Goal: Transaction & Acquisition: Purchase product/service

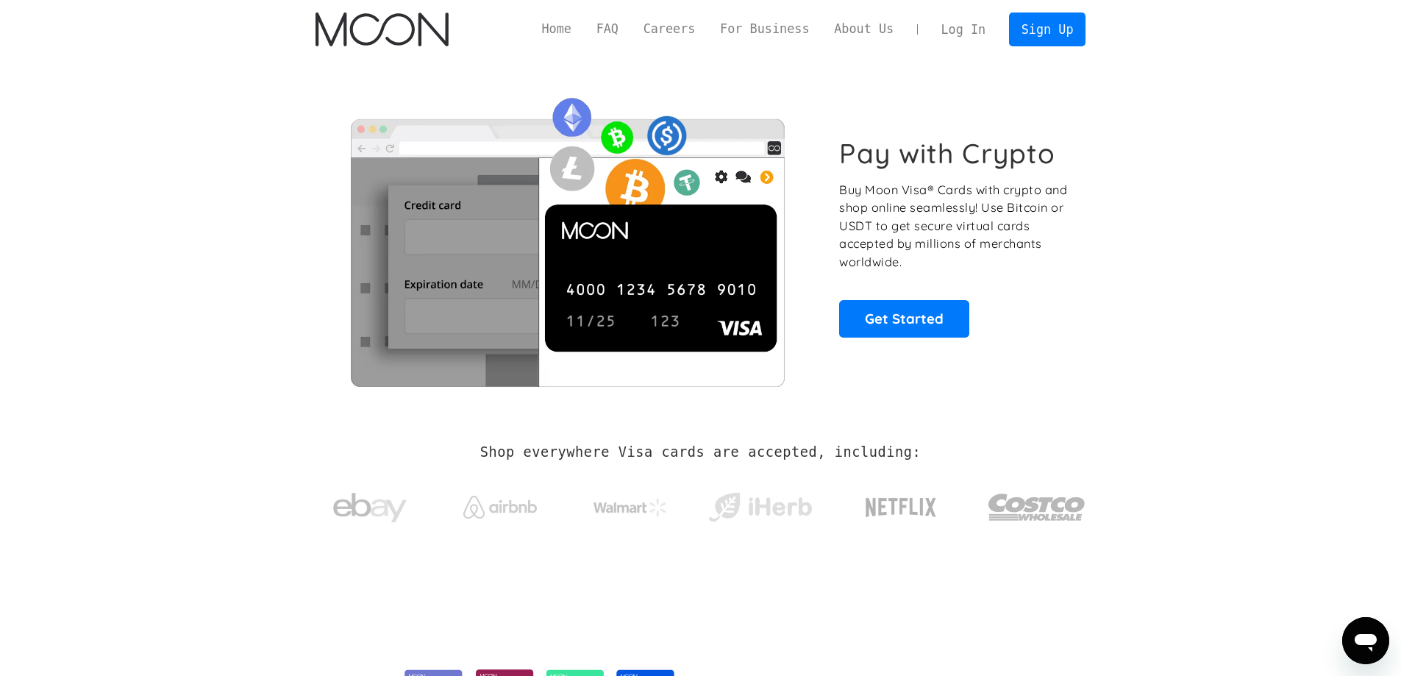
click at [968, 39] on link "Log In" at bounding box center [963, 29] width 69 height 32
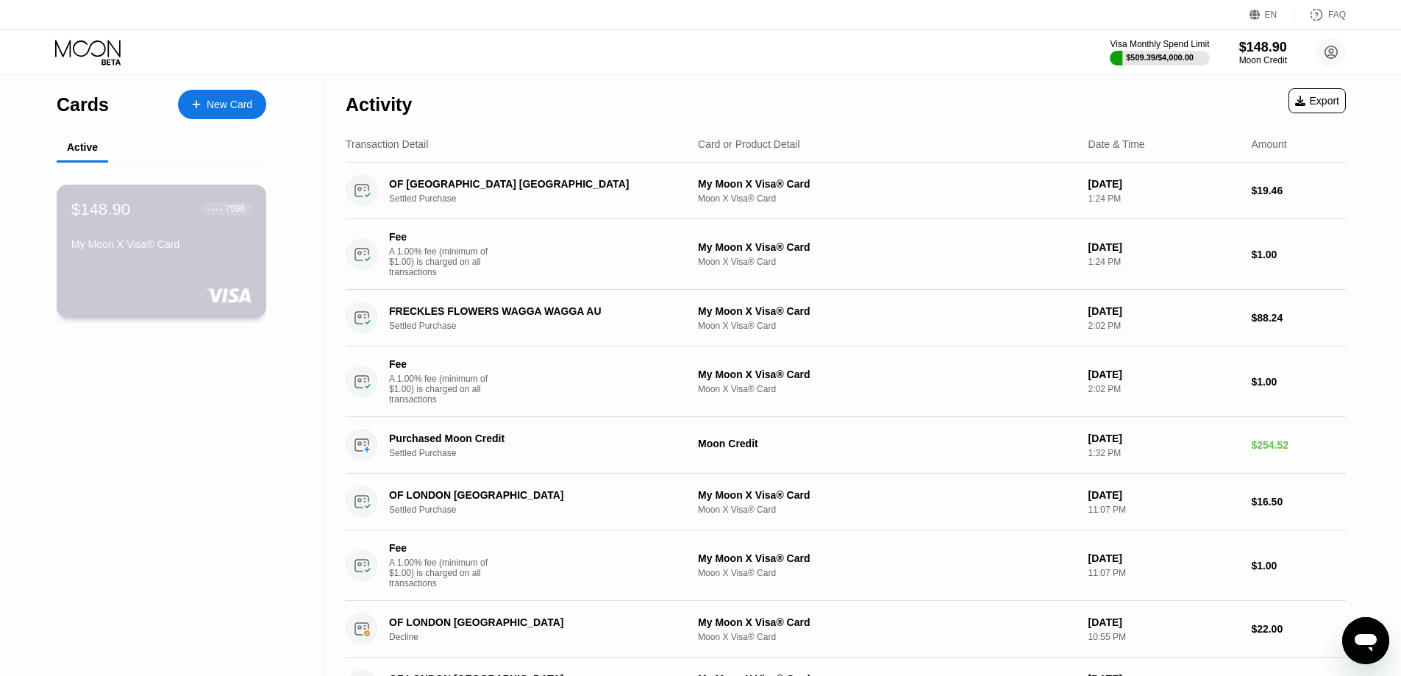
click at [208, 250] on div "My Moon X Visa® Card" at bounding box center [161, 244] width 180 height 12
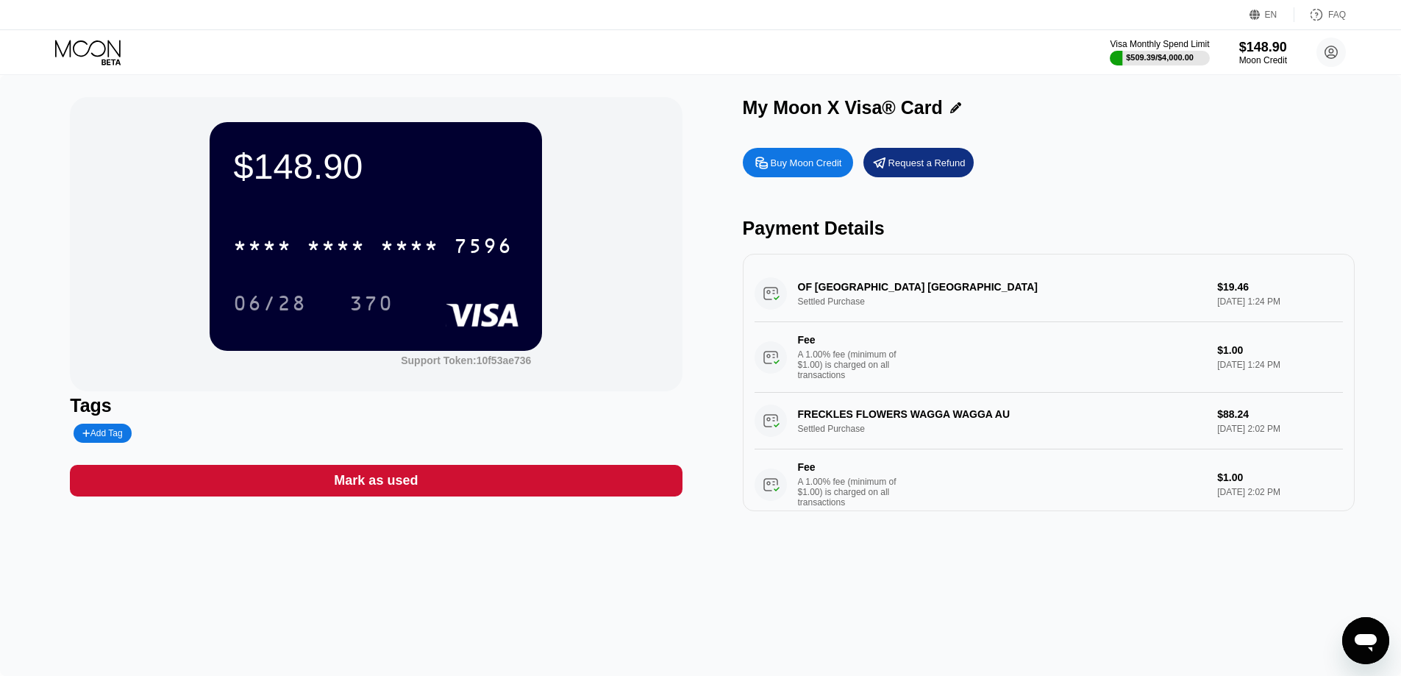
click at [796, 164] on div "Buy Moon Credit" at bounding box center [806, 163] width 71 height 12
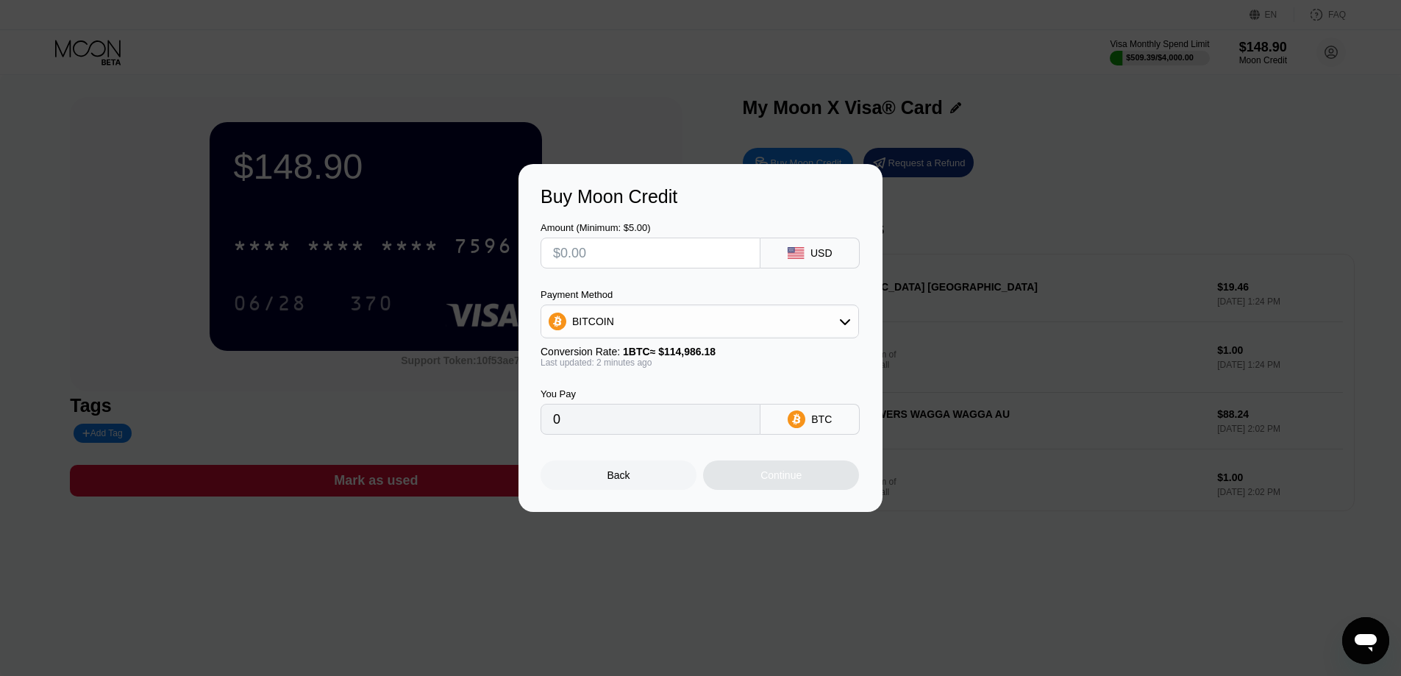
click at [664, 254] on input "text" at bounding box center [650, 252] width 195 height 29
click at [640, 421] on input "0" at bounding box center [650, 418] width 195 height 29
click at [640, 426] on input "0" at bounding box center [650, 418] width 195 height 29
click at [630, 242] on input "text" at bounding box center [650, 252] width 195 height 29
type input "$200"
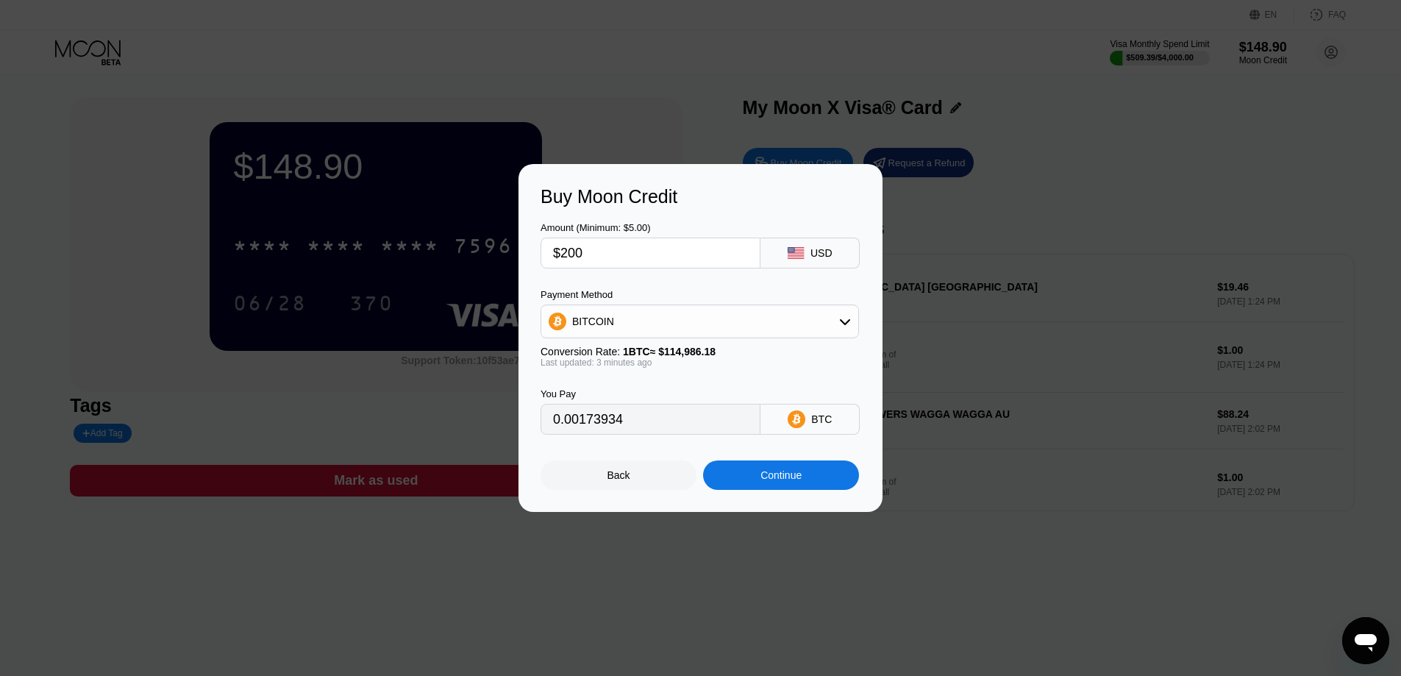
type input "0.00173934"
type input "$2000"
type input "0.01739340"
type input "$200"
type input "0.00173934"
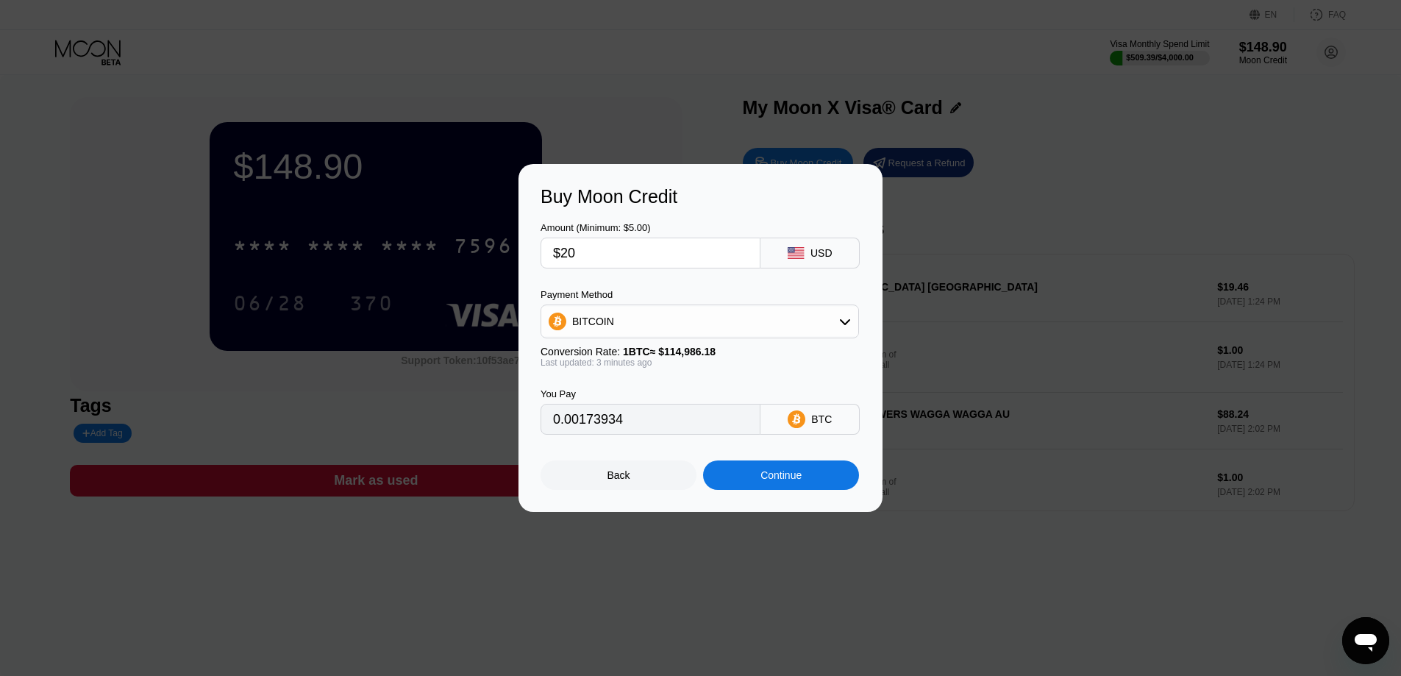
type input "$2"
type input "0"
type input "$15"
type input "0.00013046"
type input "$150"
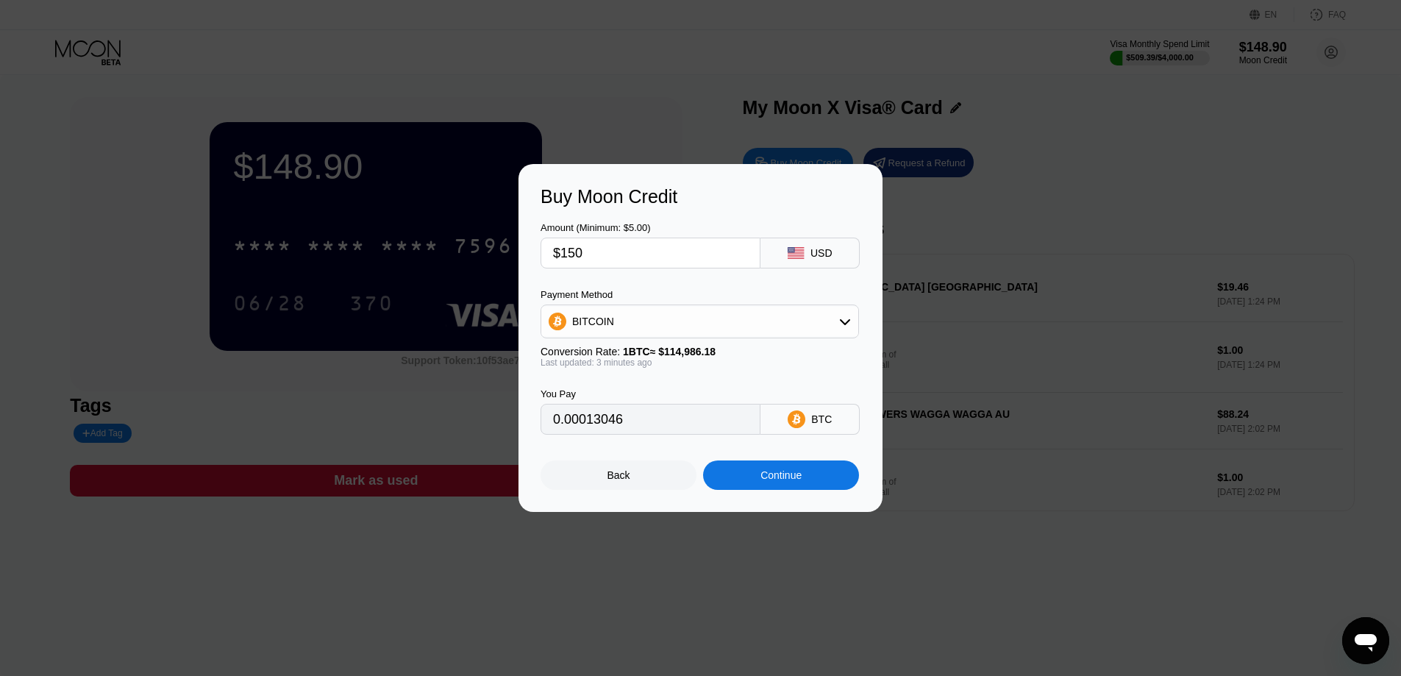
type input "0.00130451"
type input "$1500"
type input "0.01304505"
type input "$15"
type input "0.00013046"
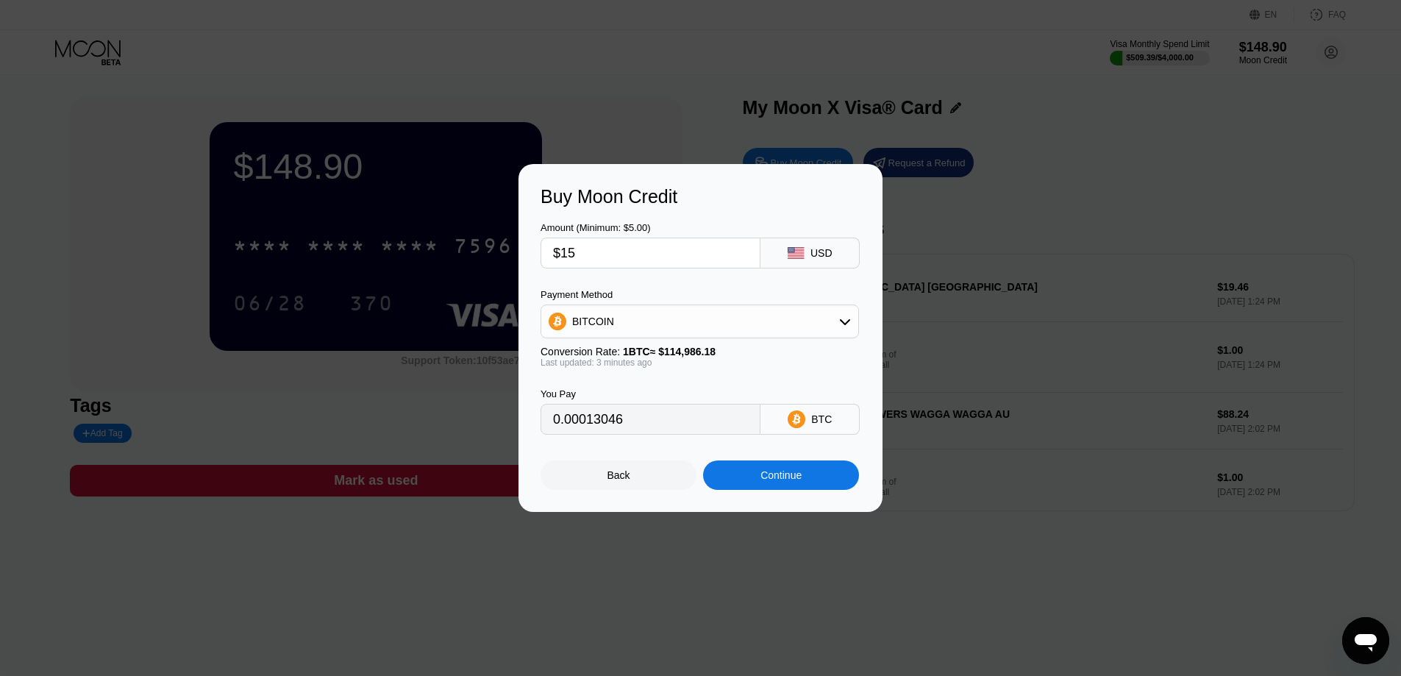
type input "$1"
type input "0.00000870"
type input "$19"
type input "0.00016524"
type input "$199"
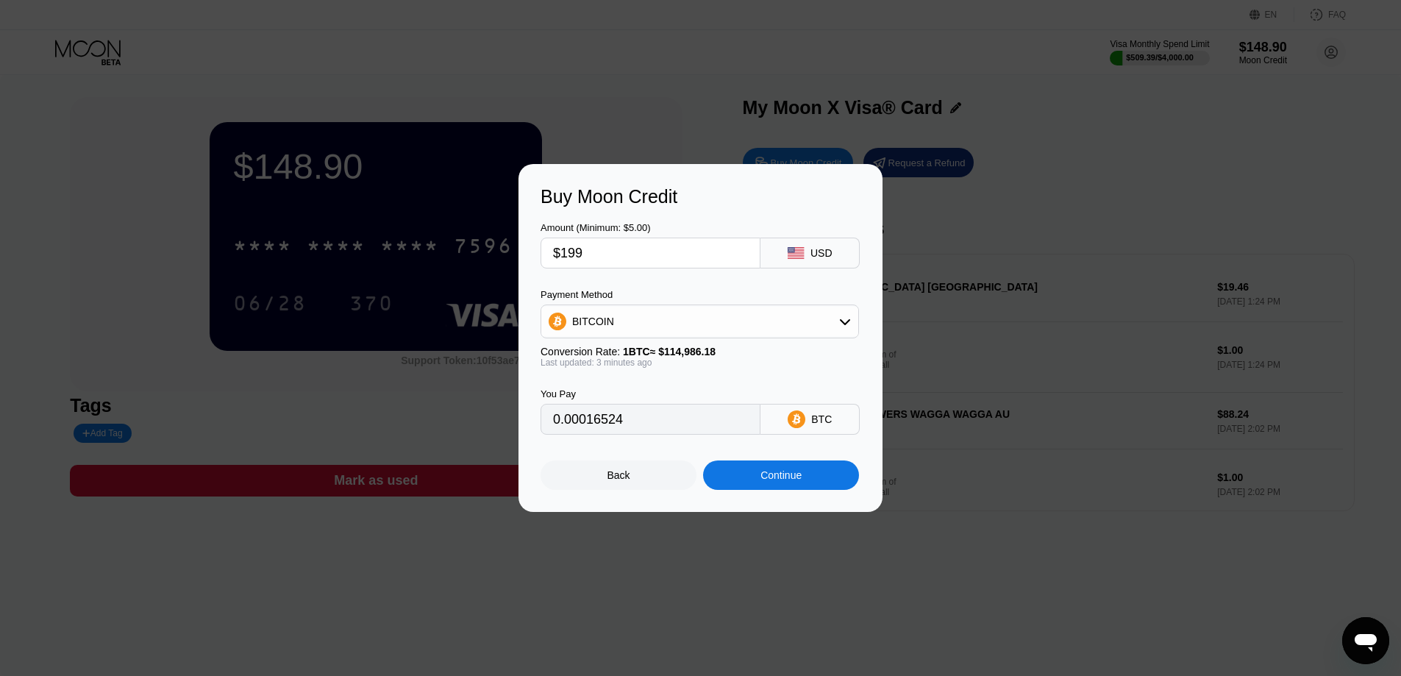
type input "0.00173065"
type input "$1999"
type input "0.01738470"
type input "$1"
type input "0"
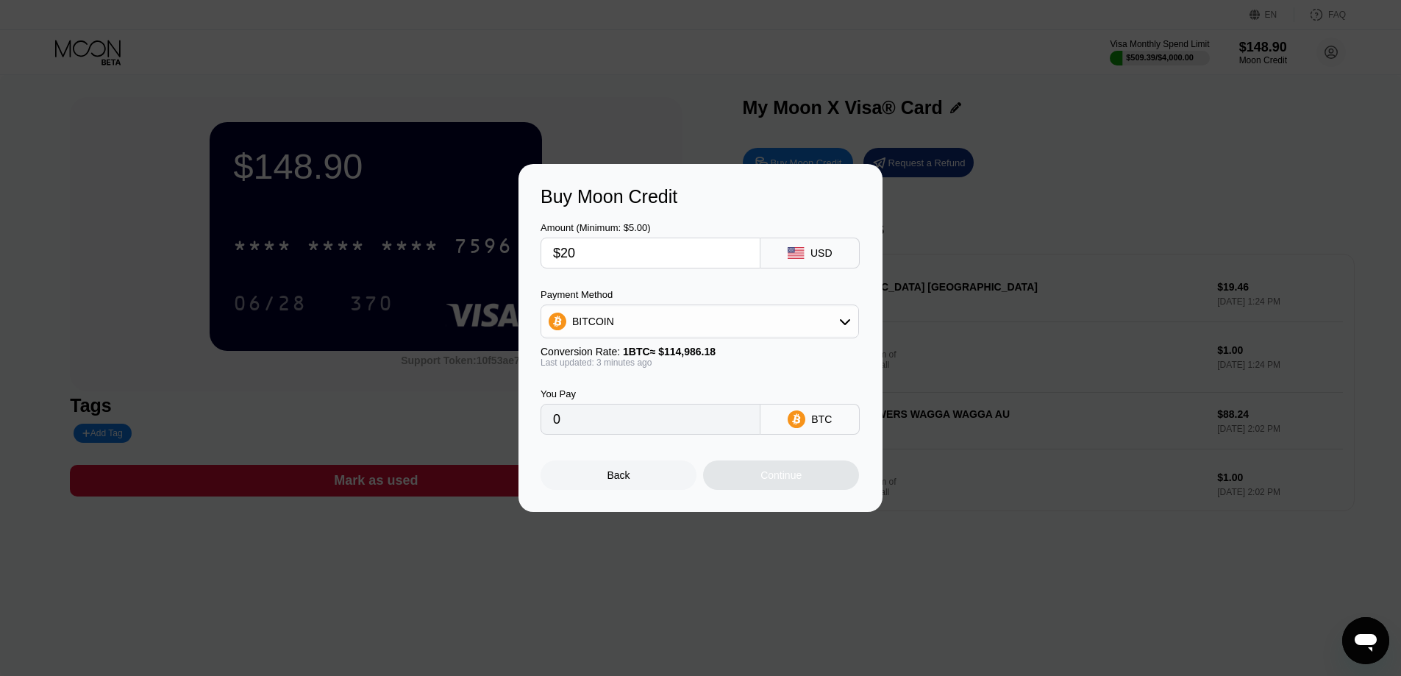
type input "$200"
type input "0.00001740"
type input "$2000"
type input "0.01739340"
type input "$20"
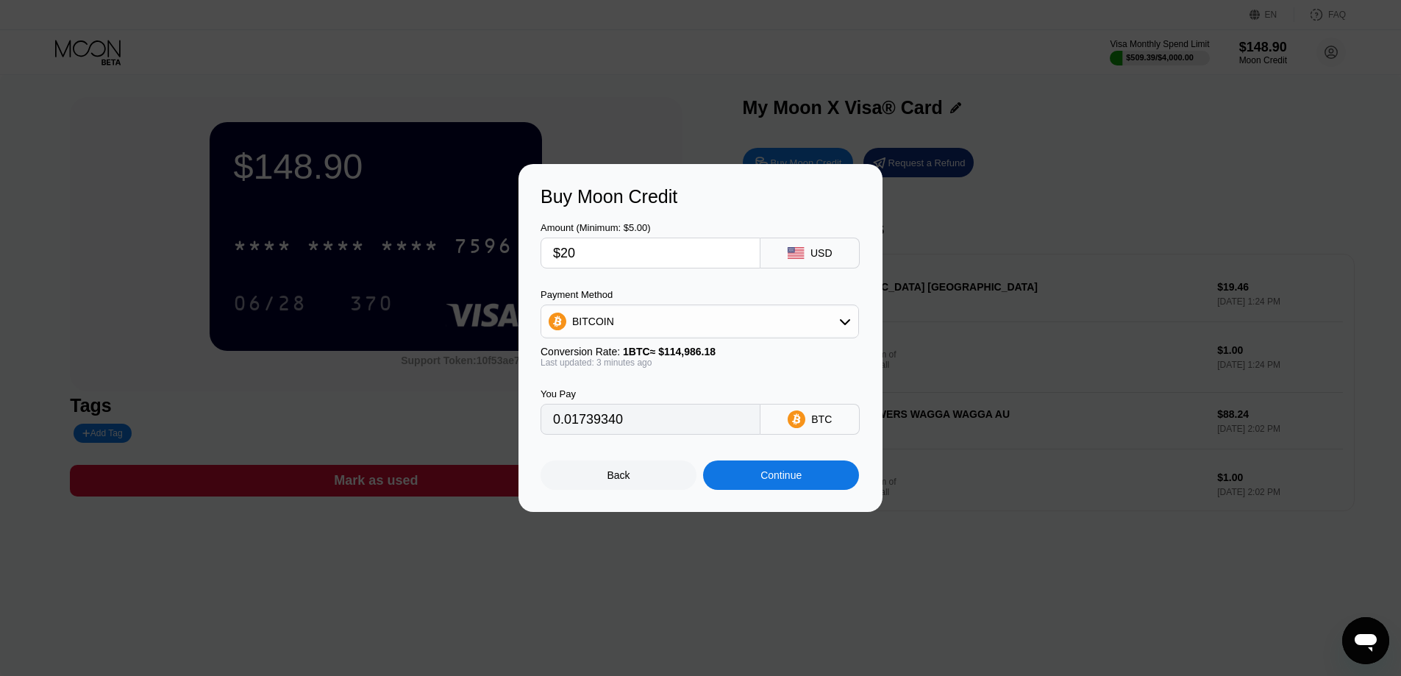
type input "0.00017394"
type input "$2"
type input "0.00001740"
type input "0"
type input "$1"
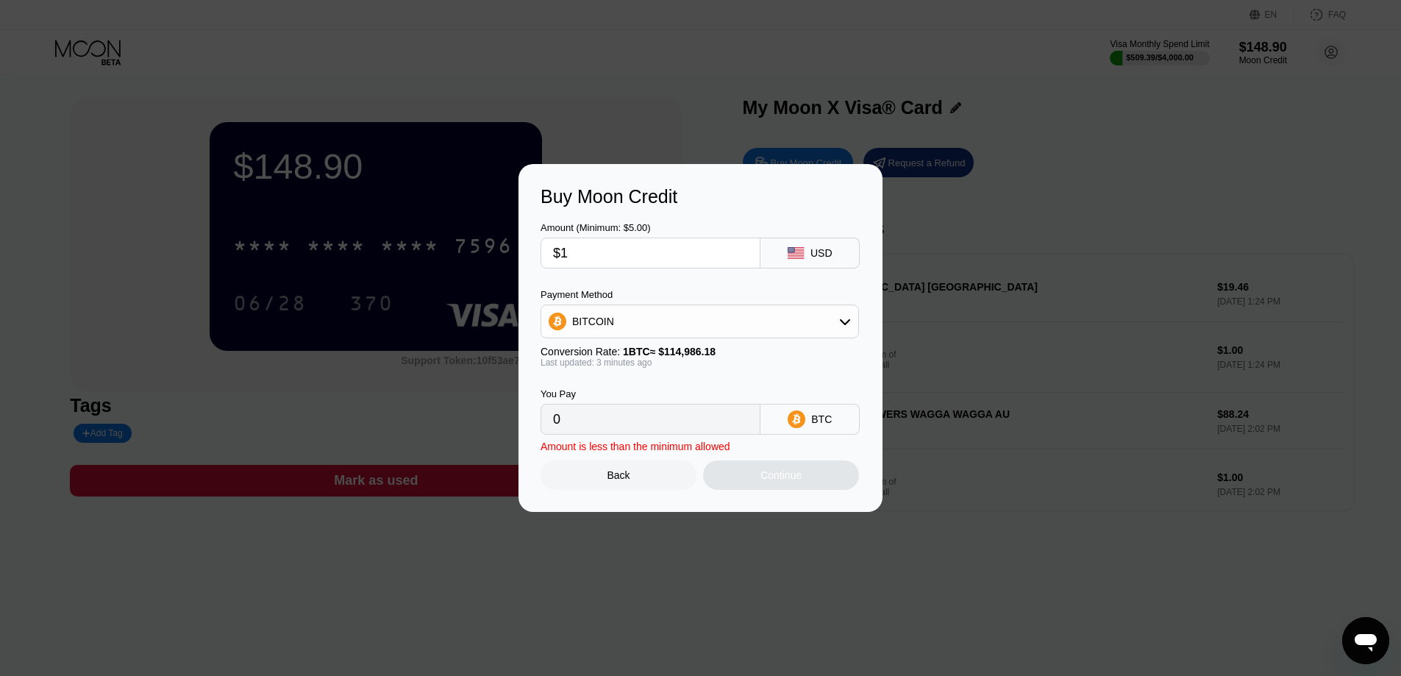
type input "0.00000870"
type input "$19"
type input "0.00016524"
type input "$199"
type input "0.00173065"
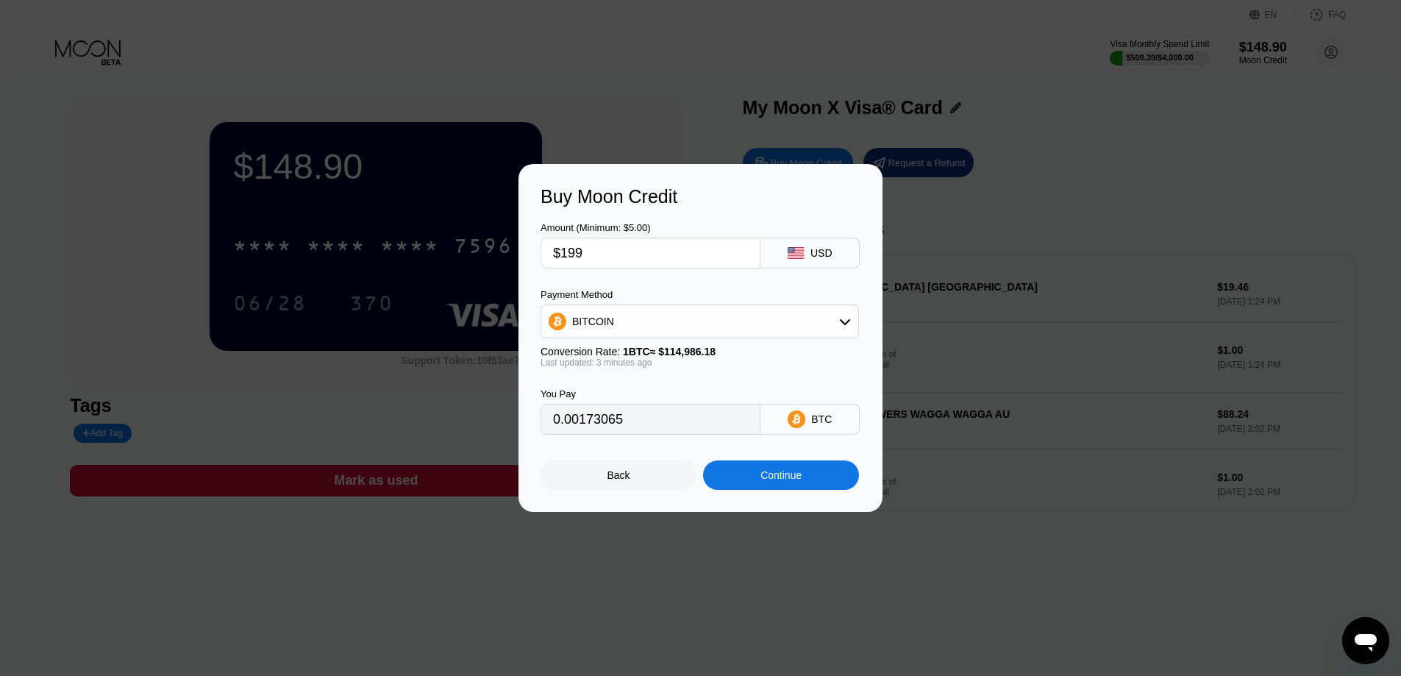
type input "$1999"
type input "0.01738470"
type input "$1999"
click at [786, 489] on div "Continue" at bounding box center [781, 474] width 156 height 29
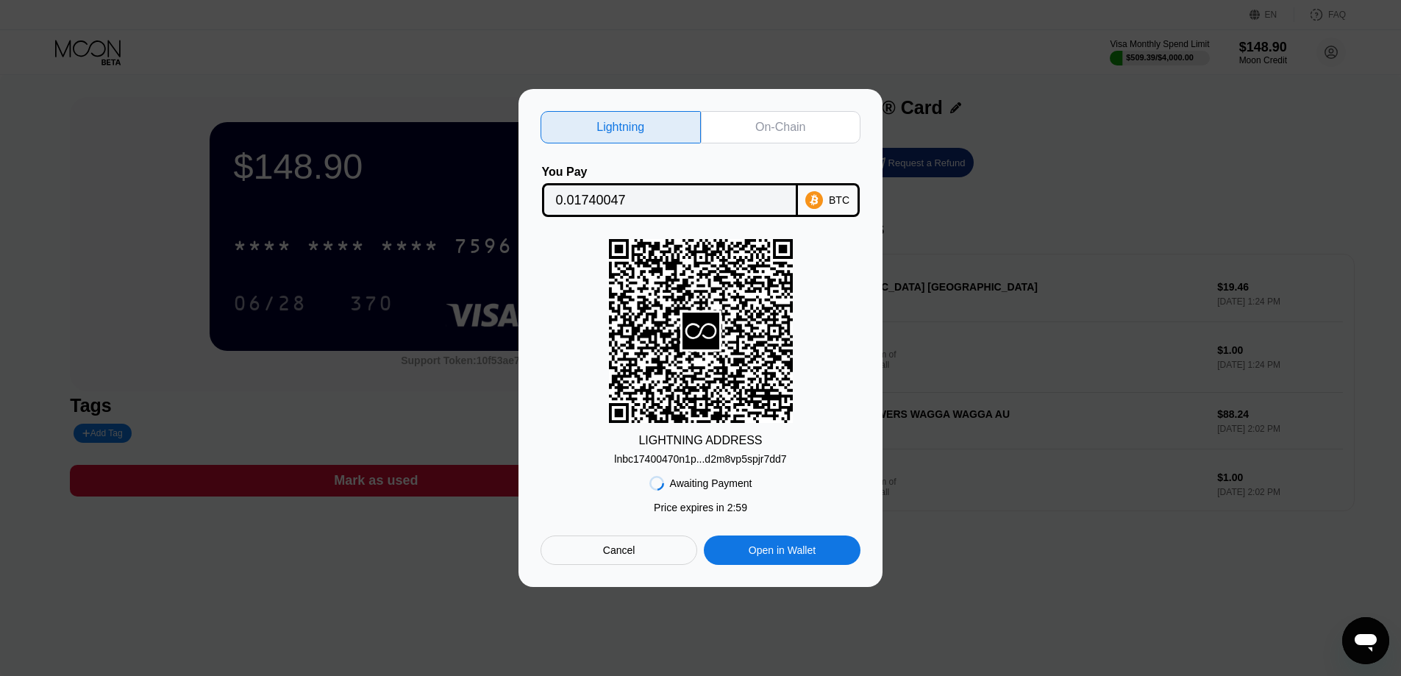
click at [791, 120] on div "On-Chain" at bounding box center [780, 127] width 50 height 15
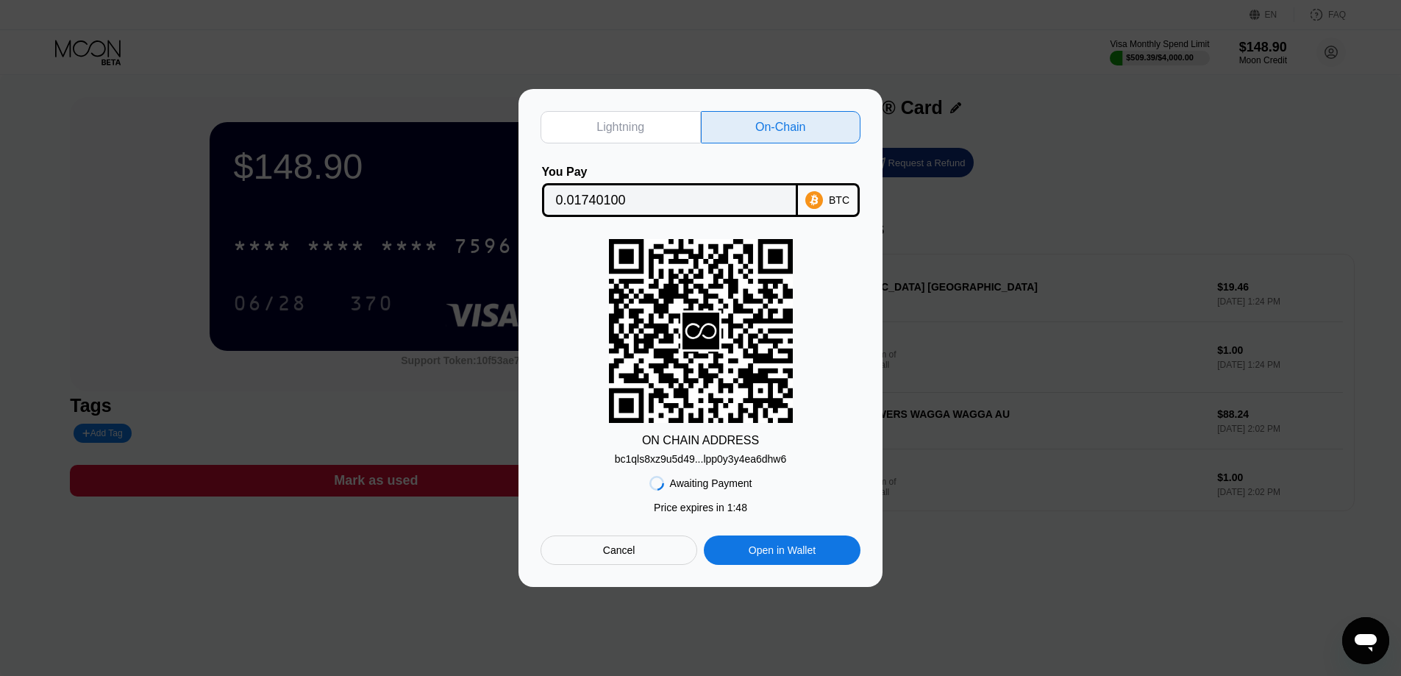
click at [1168, 79] on div at bounding box center [706, 338] width 1412 height 676
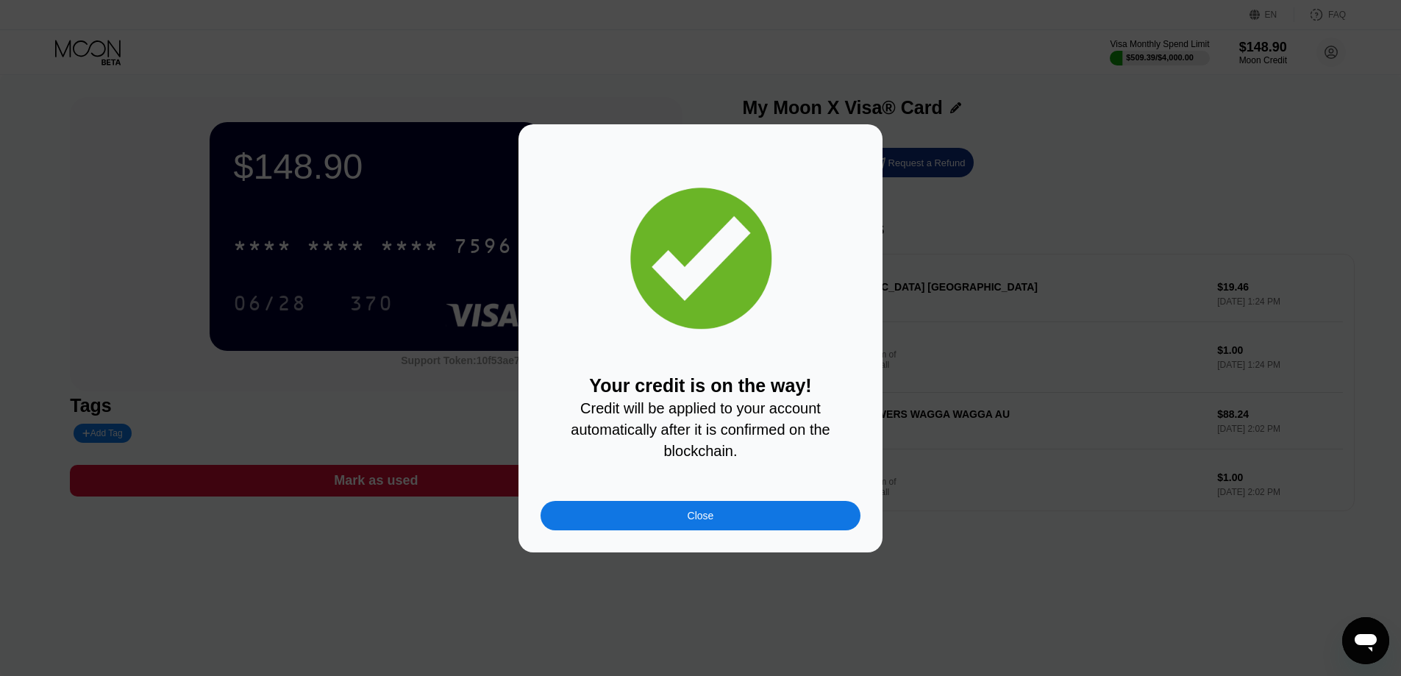
click at [692, 514] on div "Close" at bounding box center [700, 516] width 26 height 12
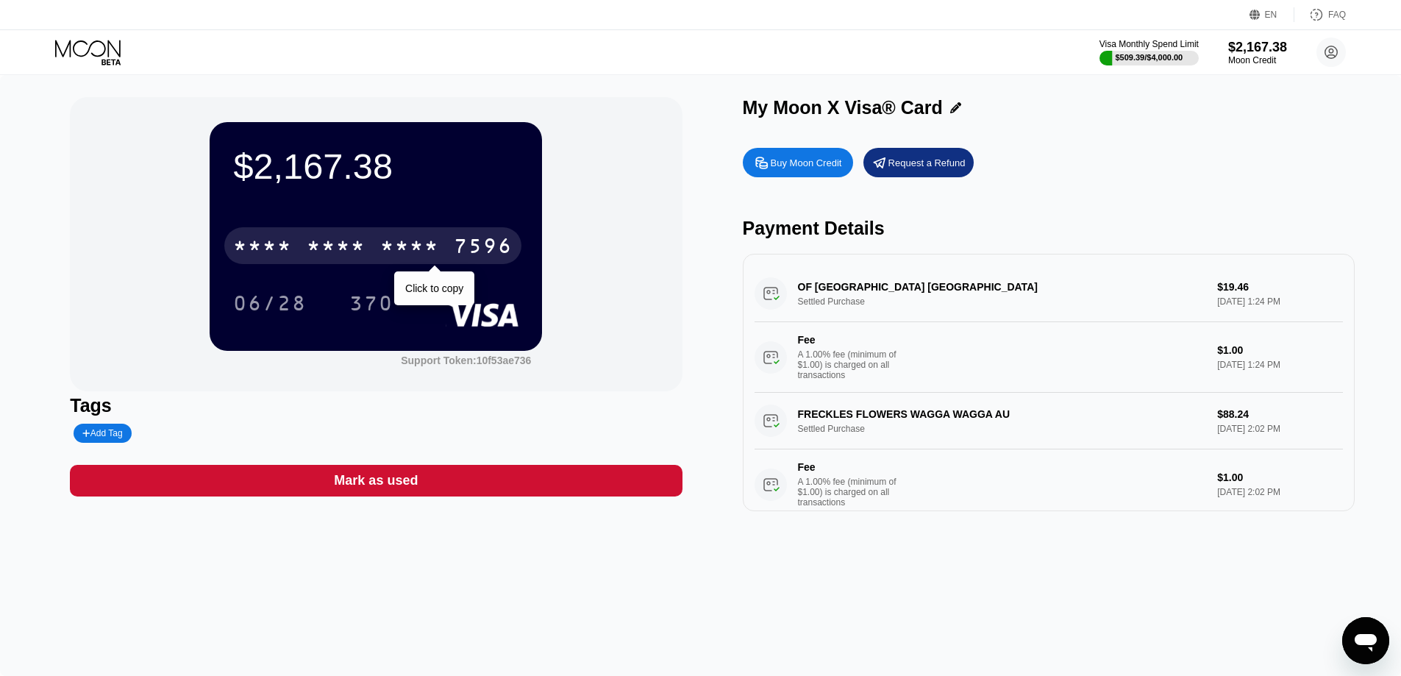
click at [337, 240] on div "* * * *" at bounding box center [336, 248] width 59 height 24
